Goal: Information Seeking & Learning: Learn about a topic

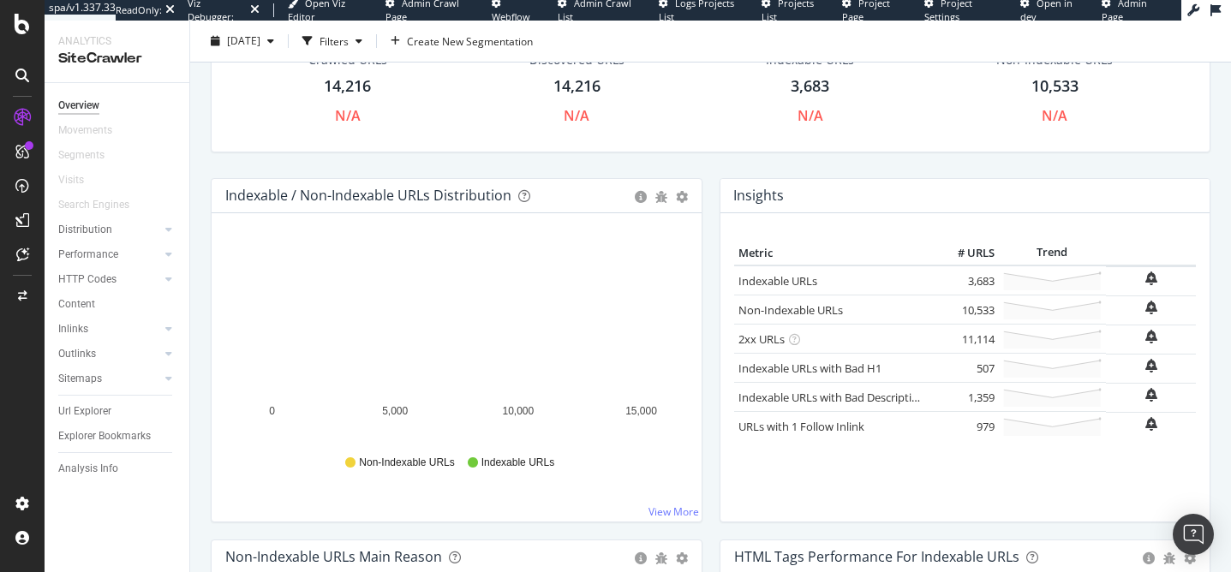
scroll to position [146, 0]
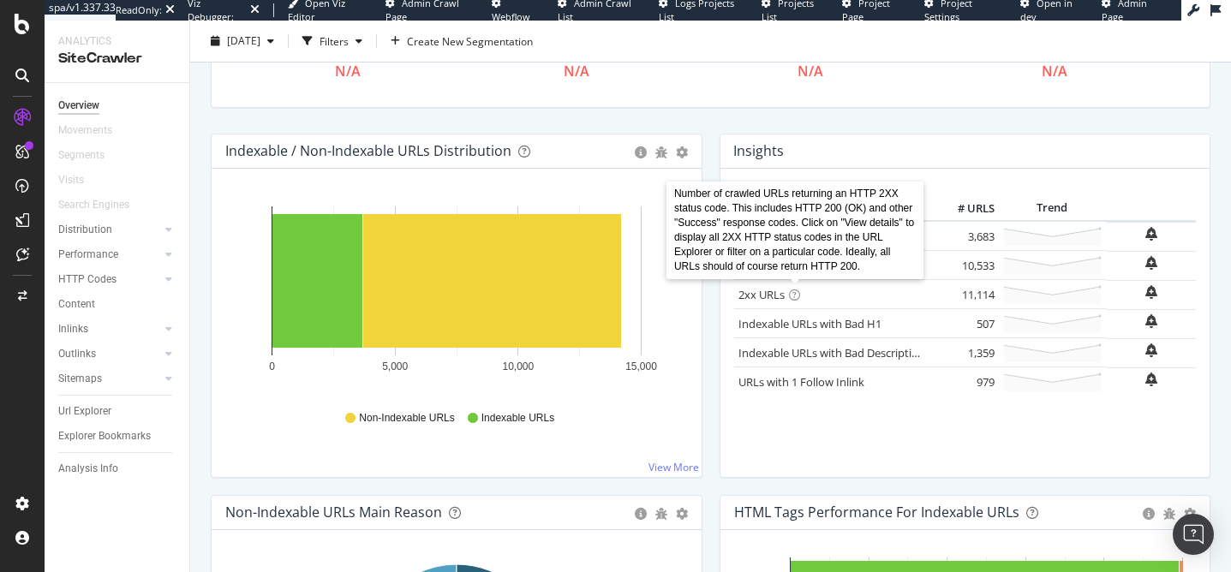
click at [796, 295] on icon at bounding box center [794, 294] width 11 height 11
click at [726, 369] on div "Metric # URLS Trend Indexable URLs × Close Chart - API Requests List Area Type …" at bounding box center [965, 323] width 490 height 308
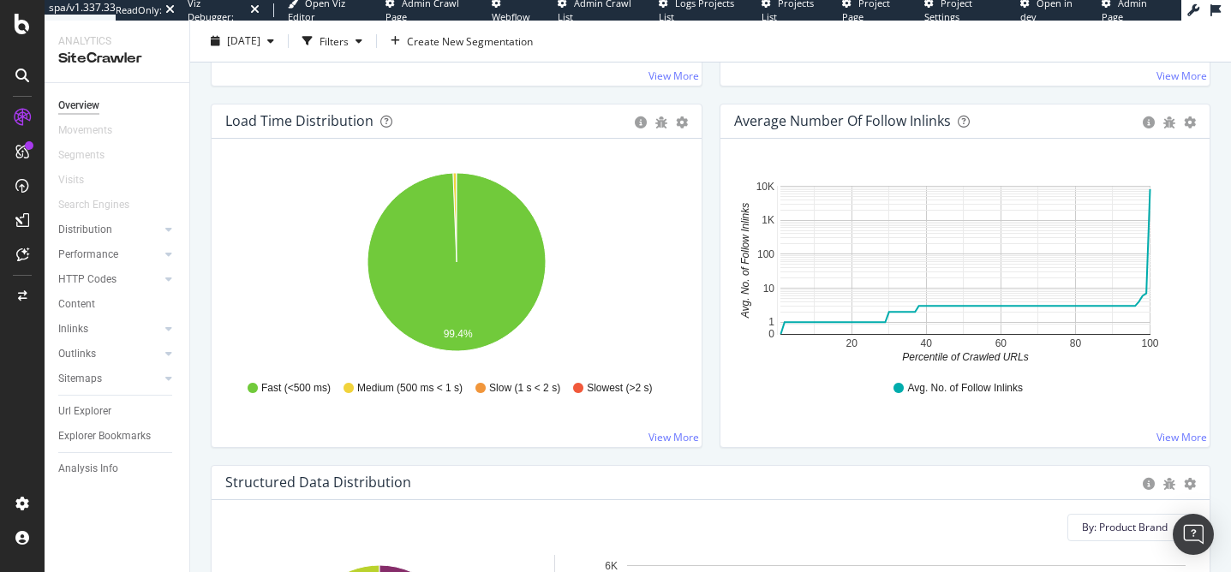
scroll to position [1259, 0]
click at [1148, 121] on icon "circle-info" at bounding box center [1148, 123] width 12 height 12
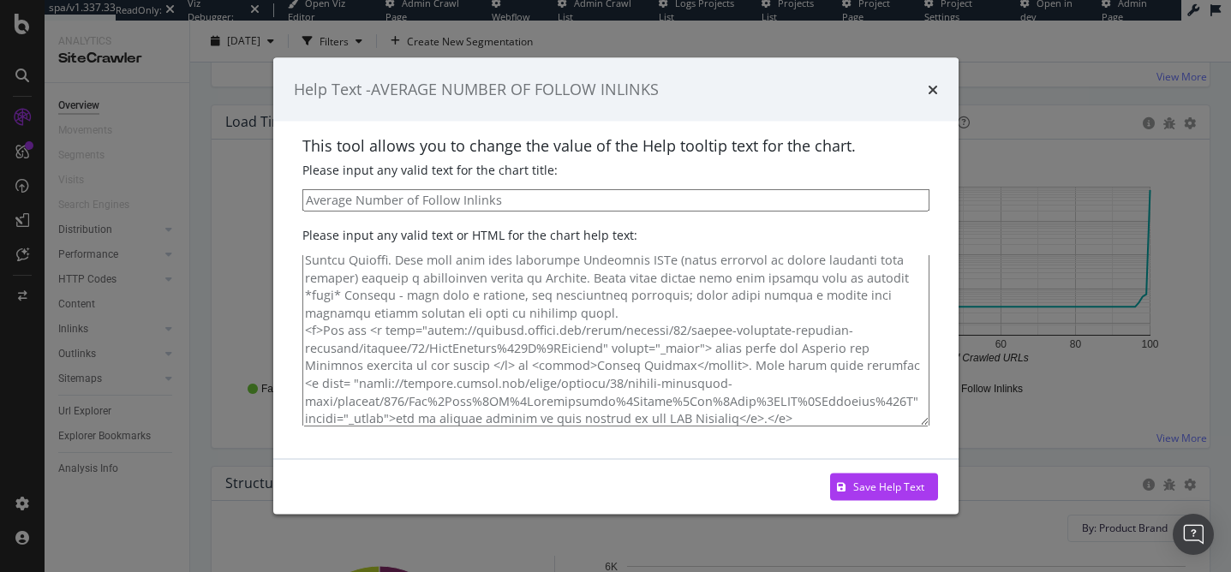
scroll to position [45, 0]
click at [934, 91] on icon "times" at bounding box center [932, 89] width 10 height 14
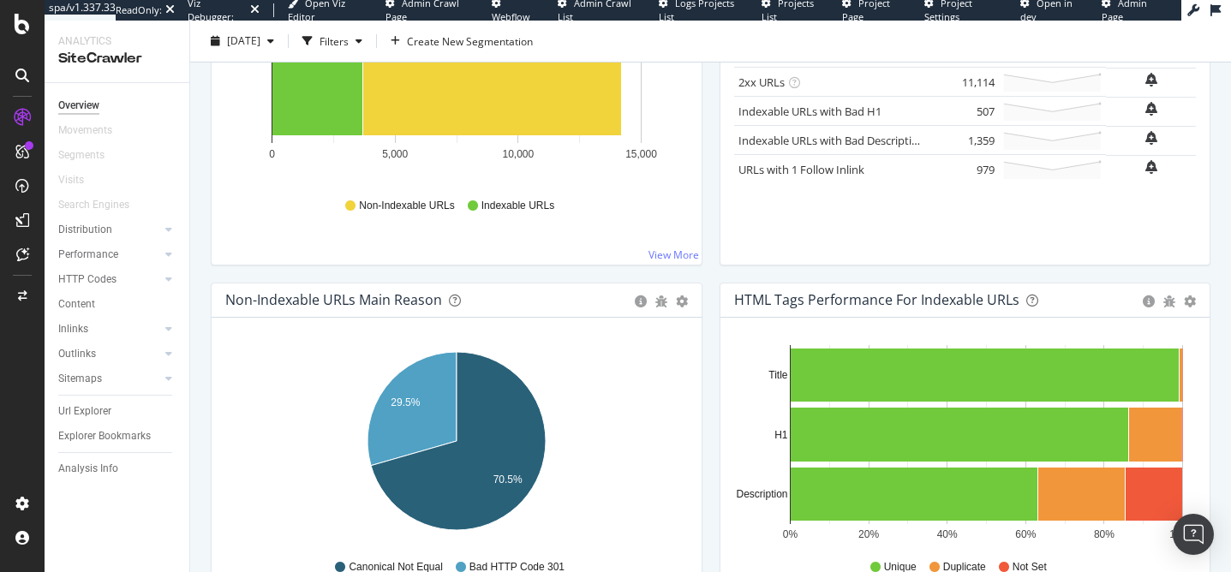
scroll to position [0, 0]
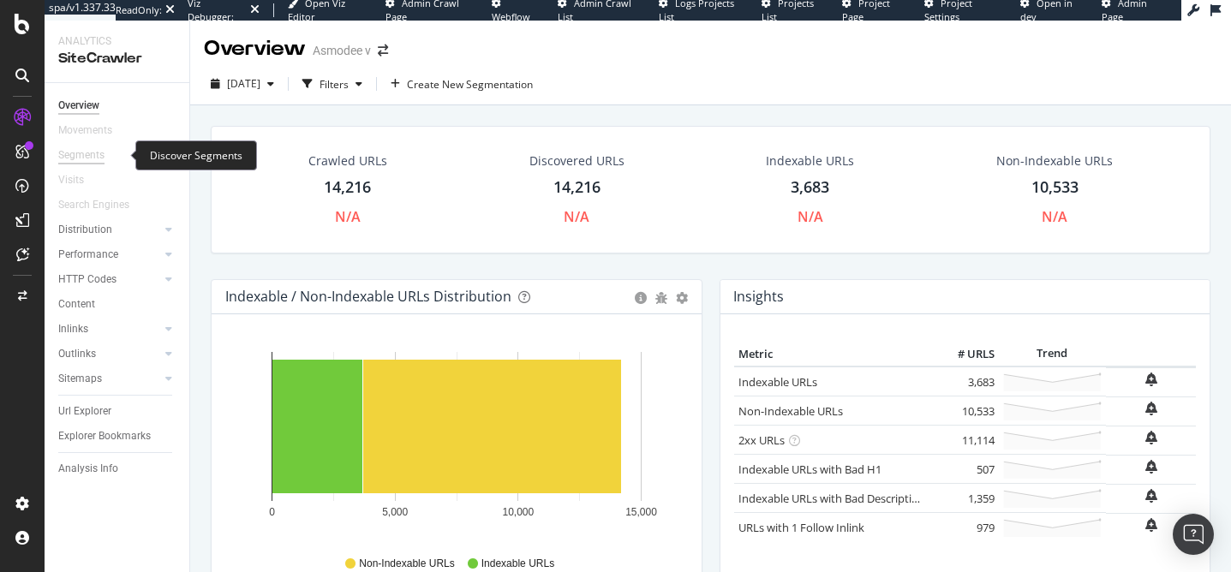
click at [86, 157] on div "Segments" at bounding box center [81, 155] width 46 height 18
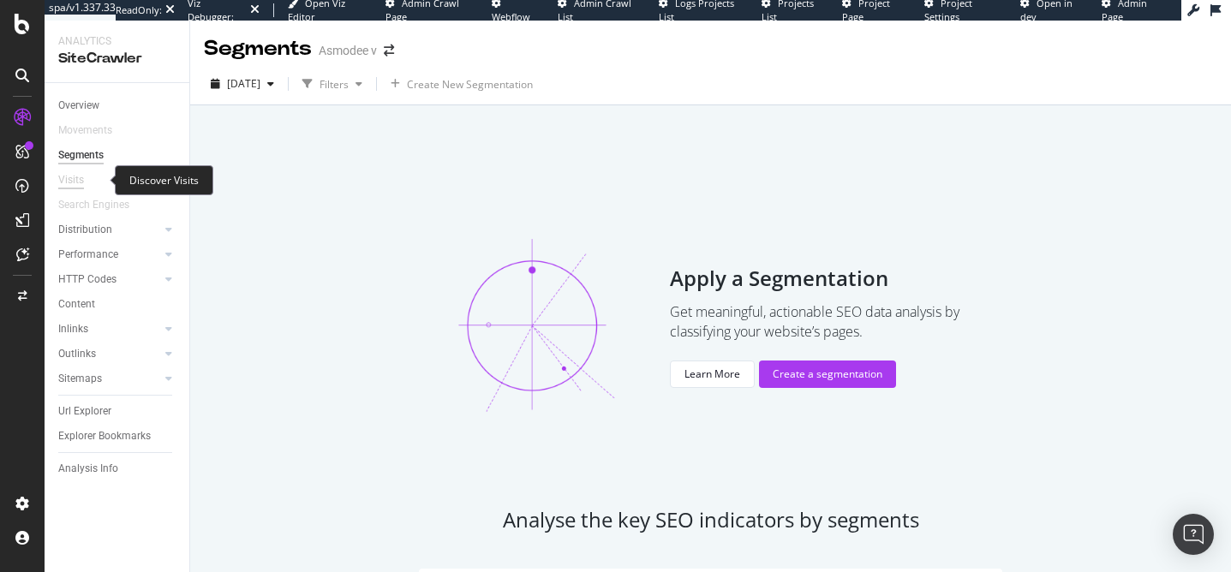
click at [77, 179] on div "Visits" at bounding box center [71, 180] width 26 height 18
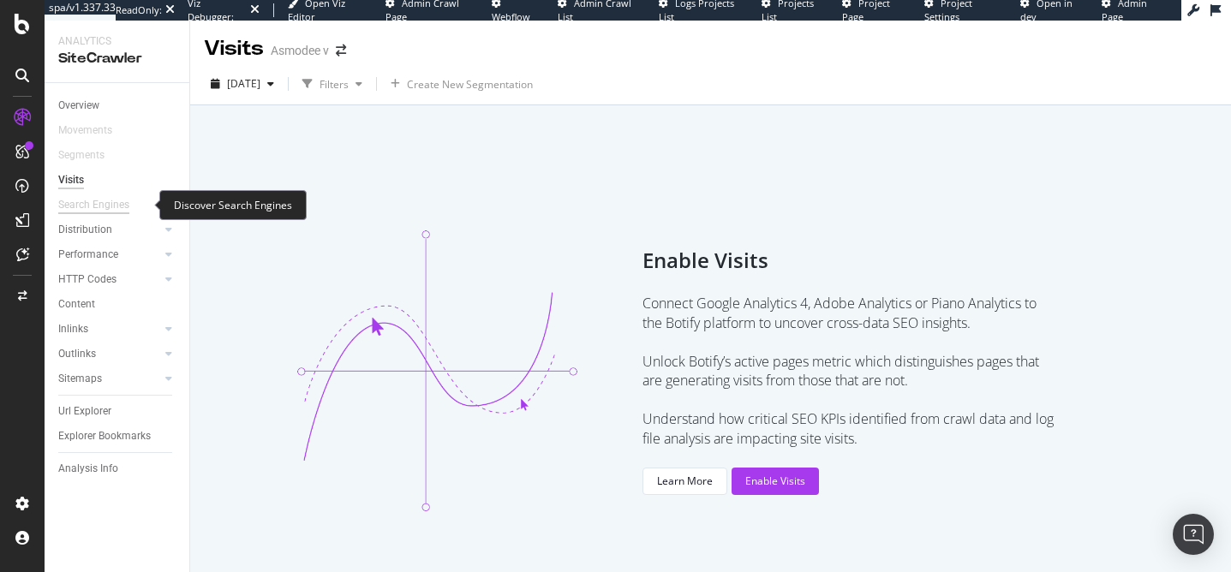
click at [79, 199] on div "Search Engines" at bounding box center [93, 205] width 71 height 18
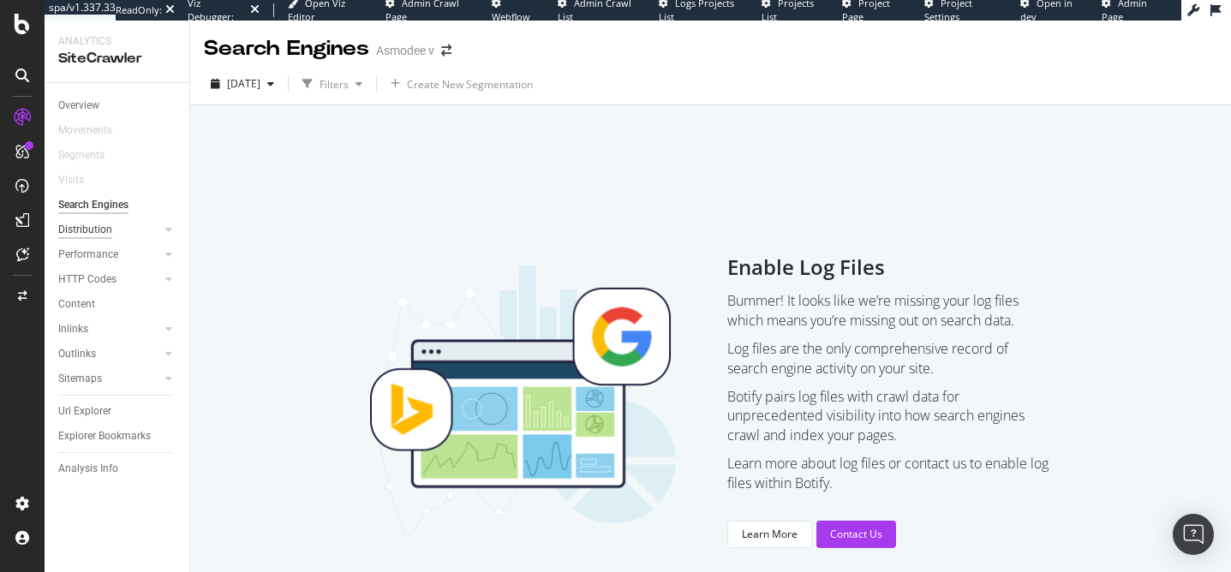
click at [75, 232] on div "Distribution" at bounding box center [85, 230] width 54 height 18
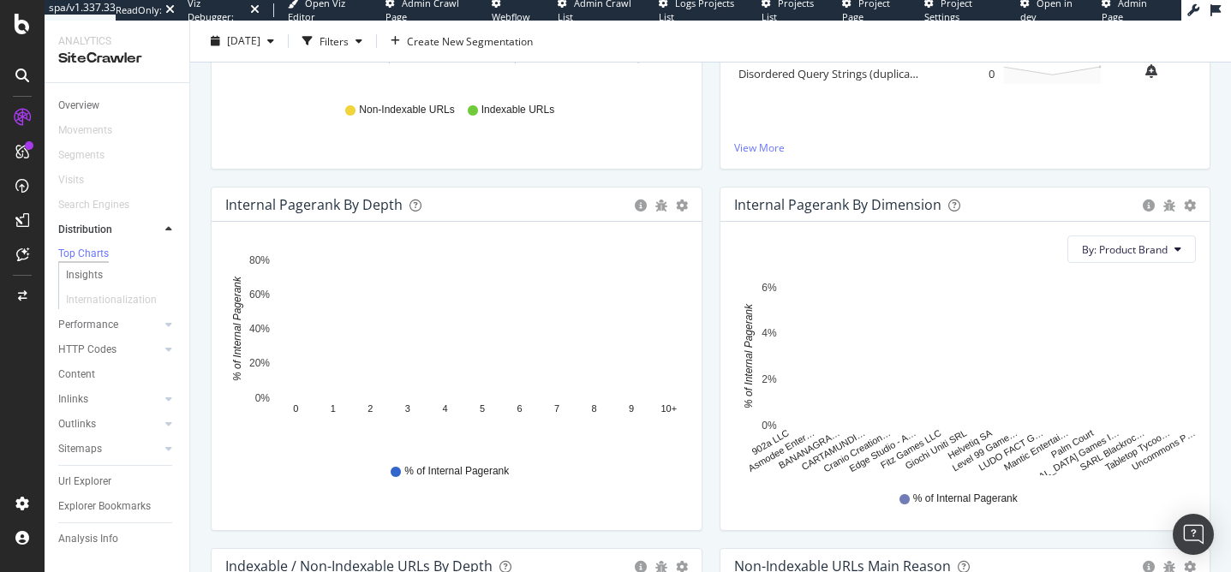
scroll to position [445, 0]
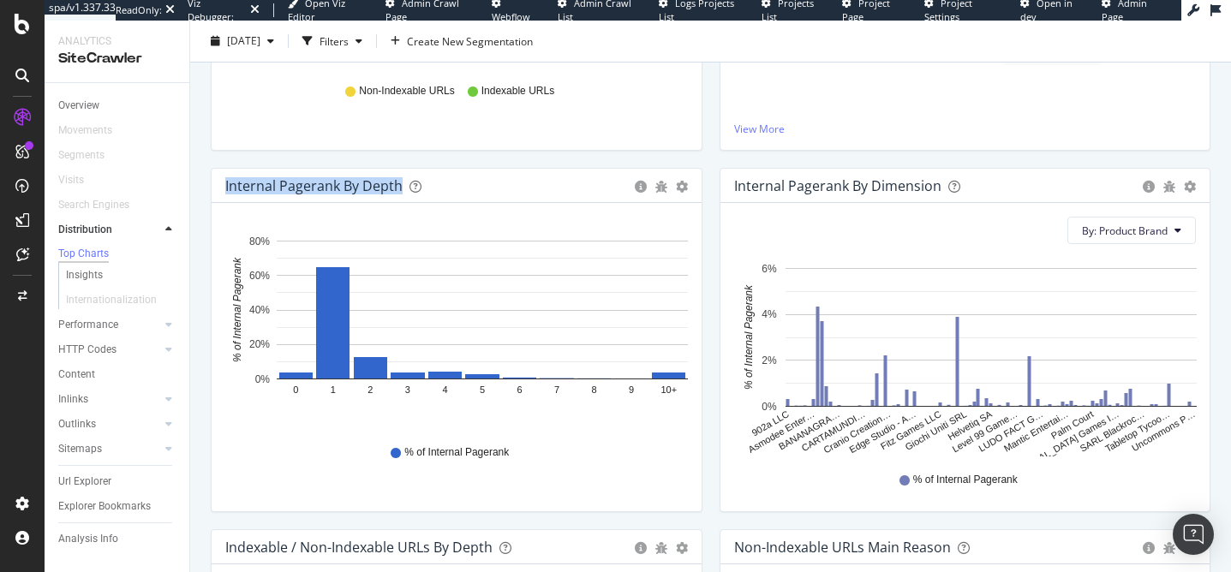
drag, startPoint x: 403, startPoint y: 188, endPoint x: 222, endPoint y: 188, distance: 181.5
click at [222, 188] on div "Internal Pagerank by Depth Bar (by Value) Bar (by Percentage) Table Export as C…" at bounding box center [457, 186] width 490 height 34
copy div "Internal Pagerank by Depth"
click at [271, 436] on div "% of Internal Pagerank" at bounding box center [456, 452] width 445 height 39
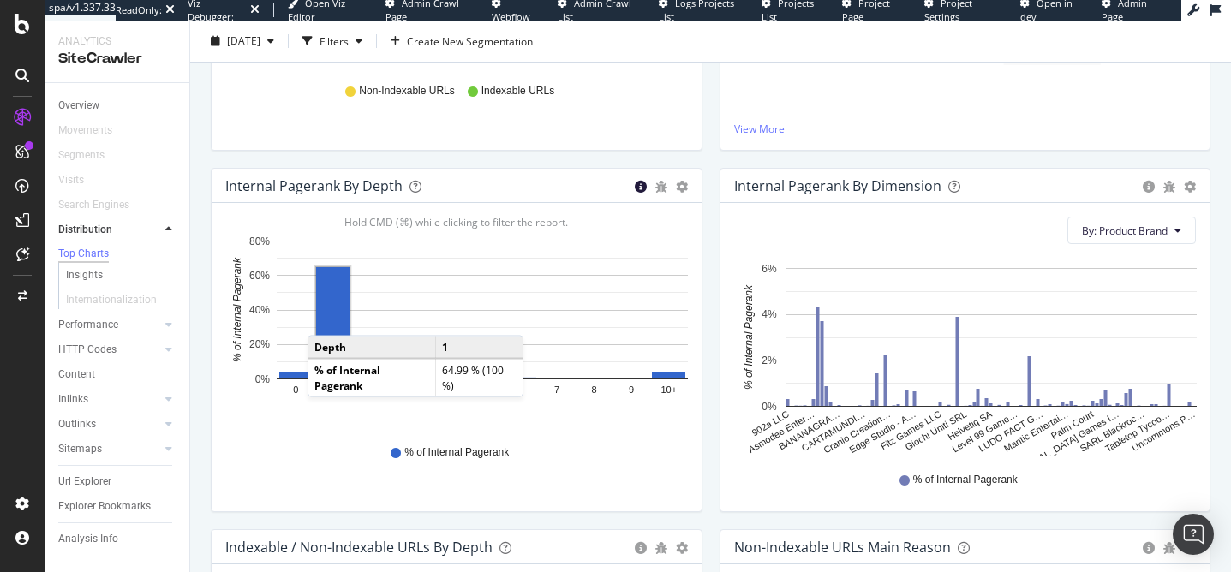
click at [641, 188] on icon "circle-info" at bounding box center [641, 187] width 12 height 12
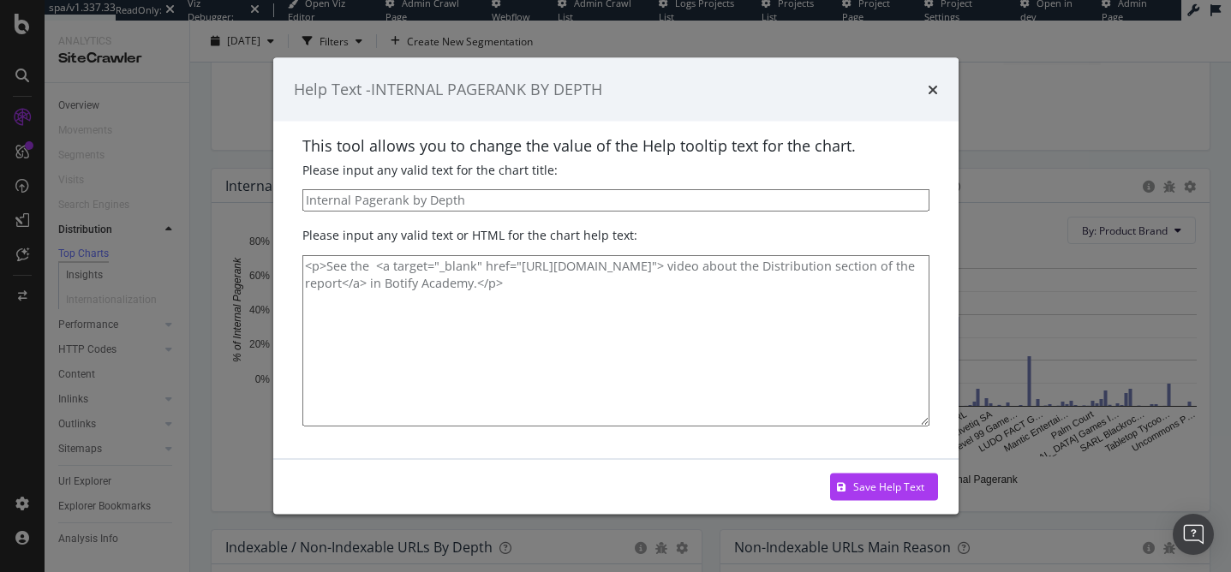
click at [938, 92] on div "Help Text - INTERNAL PAGERANK BY DEPTH" at bounding box center [615, 89] width 685 height 63
click at [933, 95] on icon "times" at bounding box center [932, 89] width 10 height 14
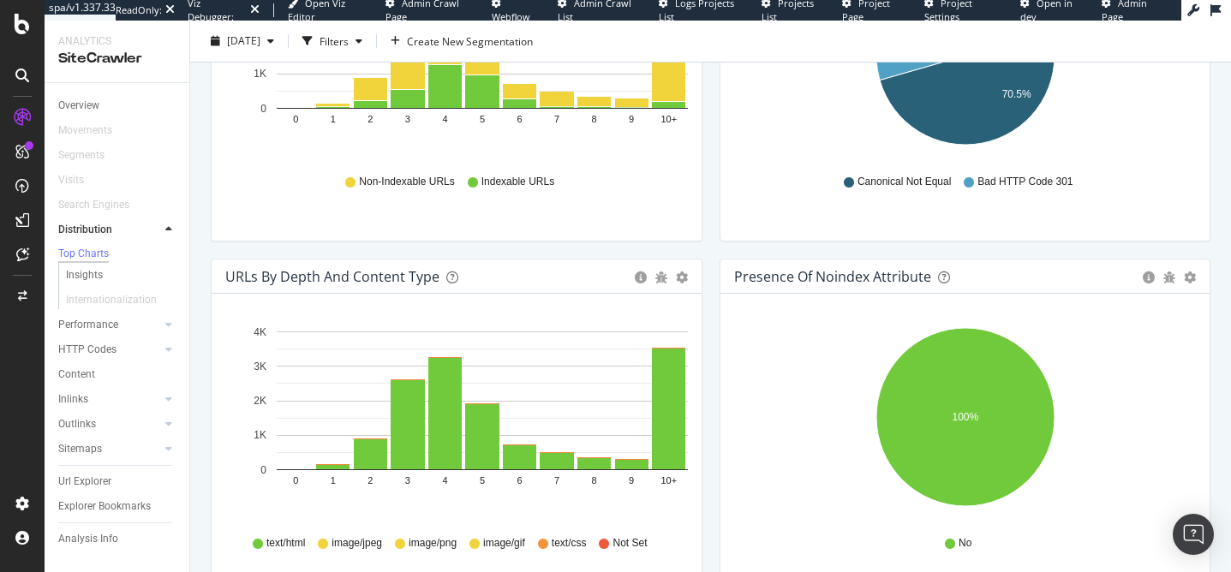
scroll to position [1086, 0]
